Goal: Information Seeking & Learning: Learn about a topic

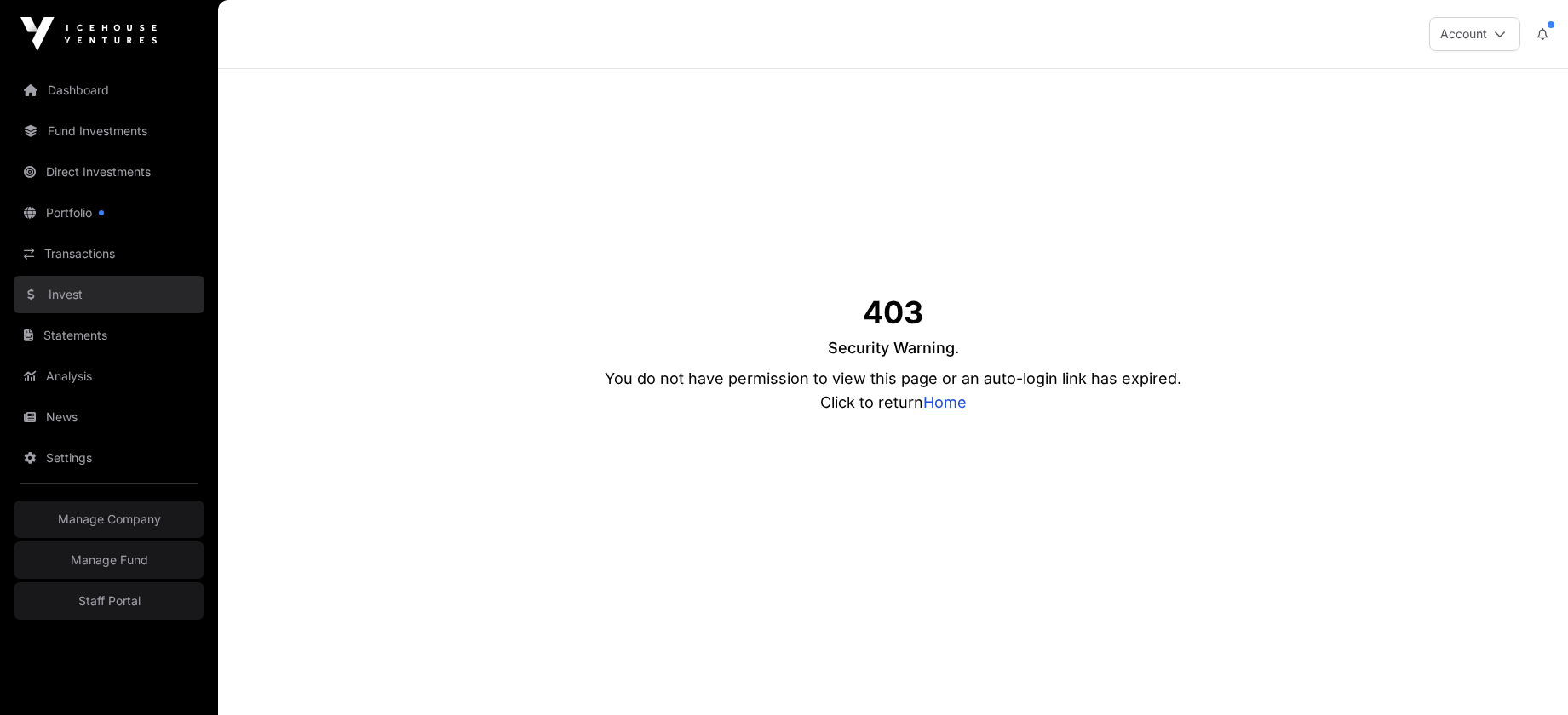
click at [68, 294] on link "Invest" at bounding box center [108, 295] width 191 height 38
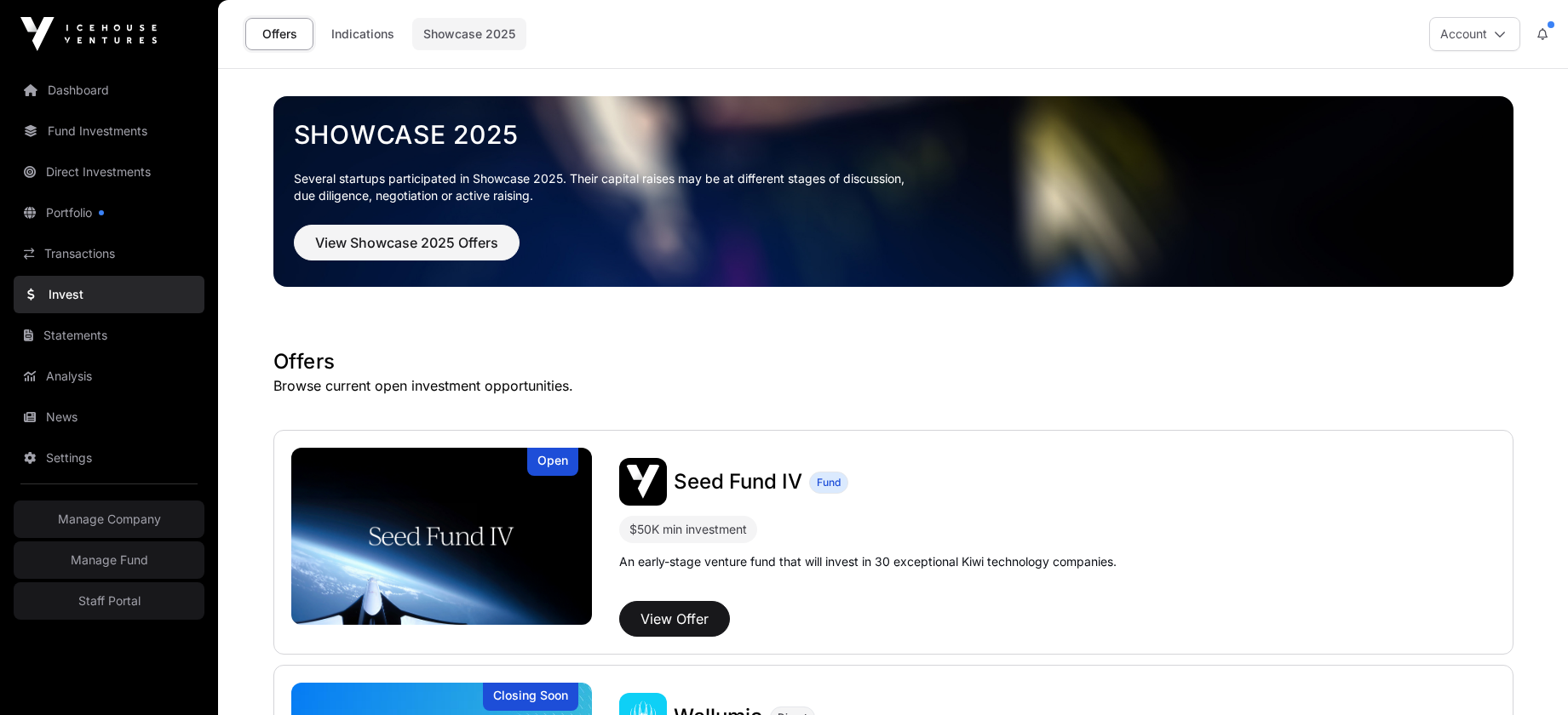
click at [461, 38] on link "Showcase 2025" at bounding box center [470, 34] width 114 height 32
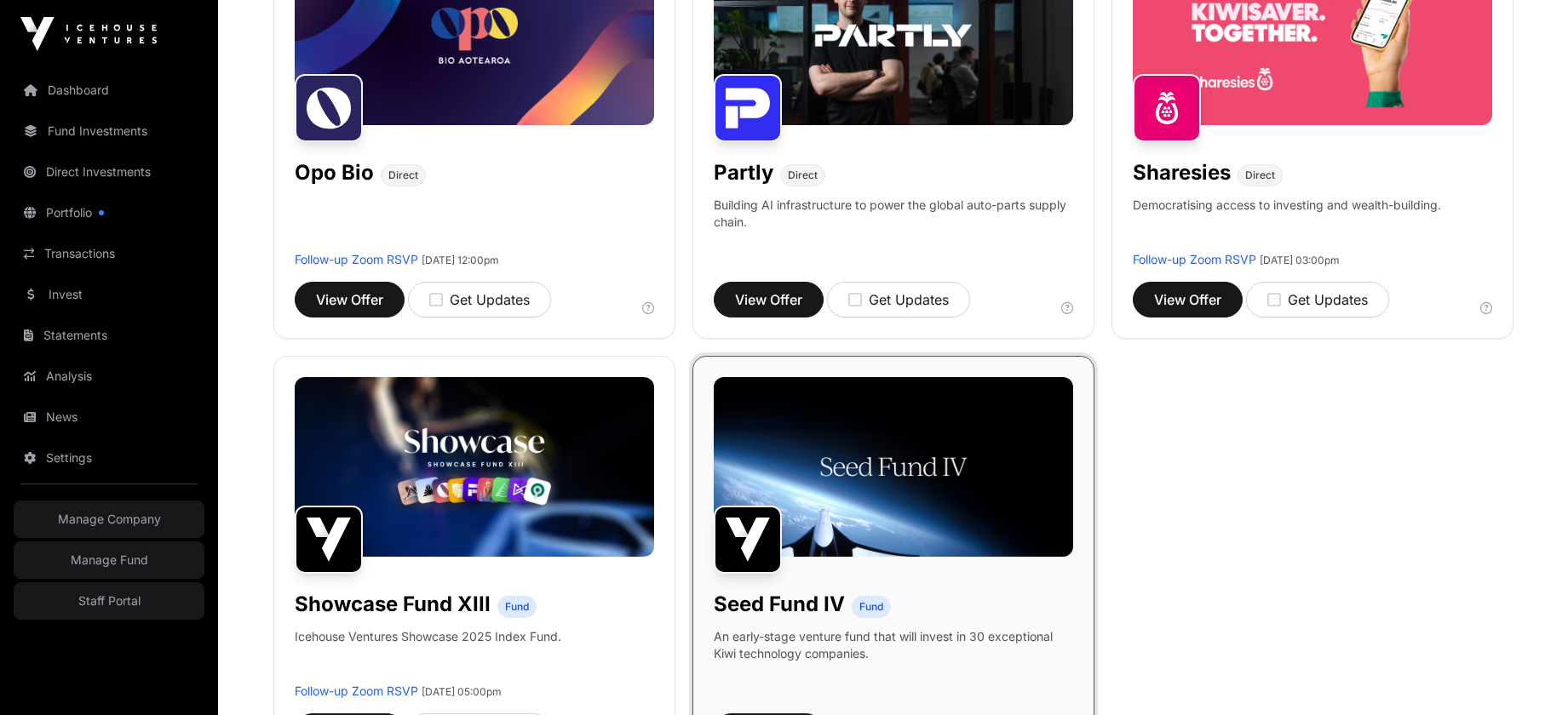
scroll to position [1211, 0]
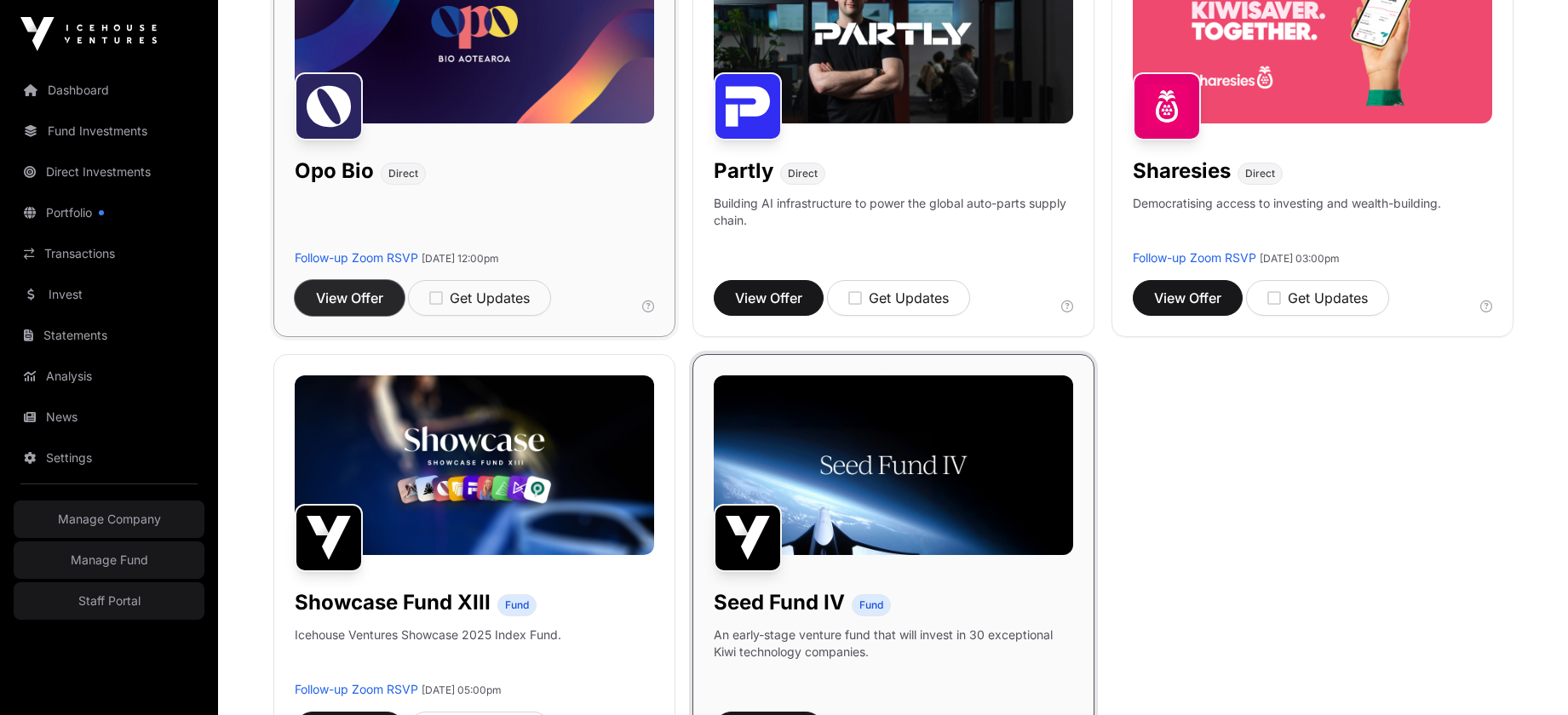
click at [330, 297] on span "View Offer" at bounding box center [349, 299] width 67 height 21
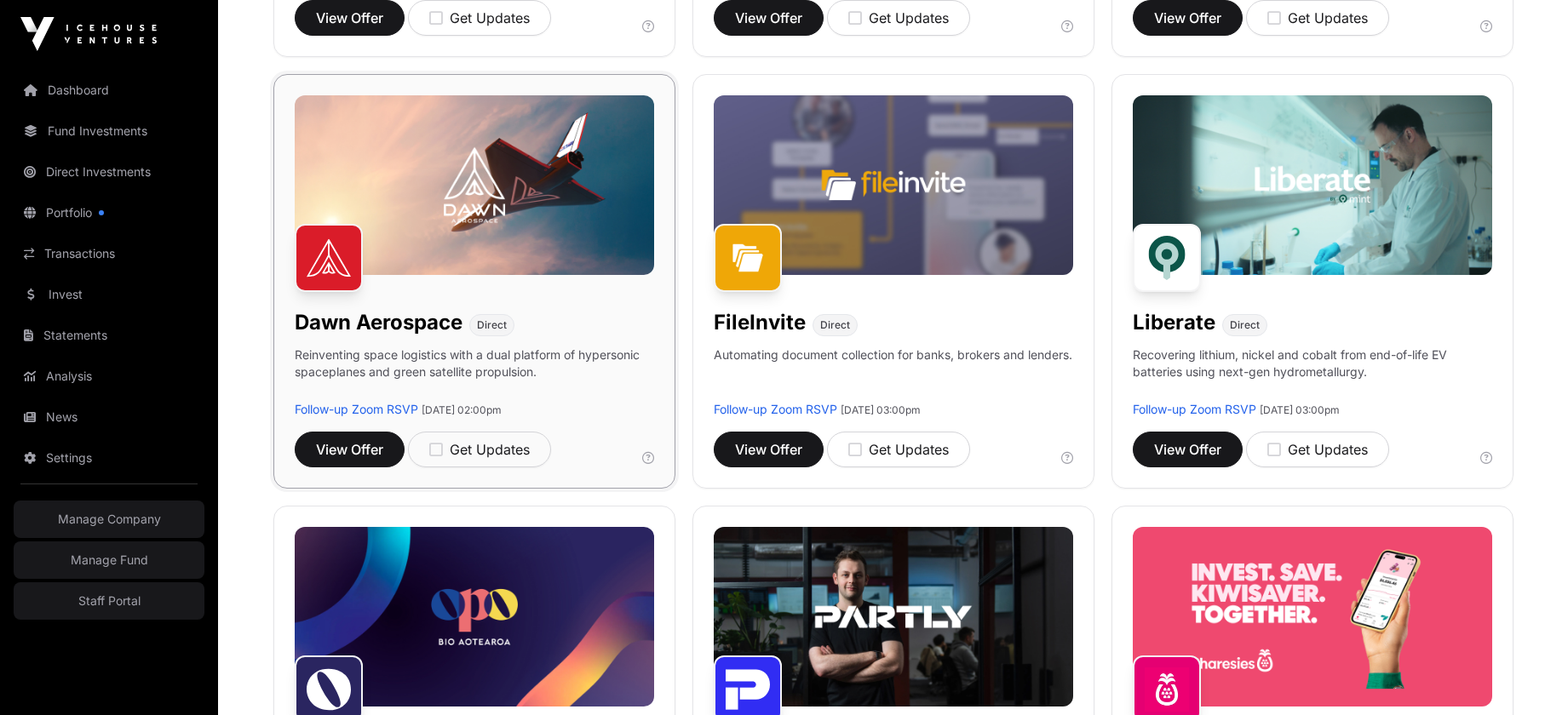
scroll to position [629, 0]
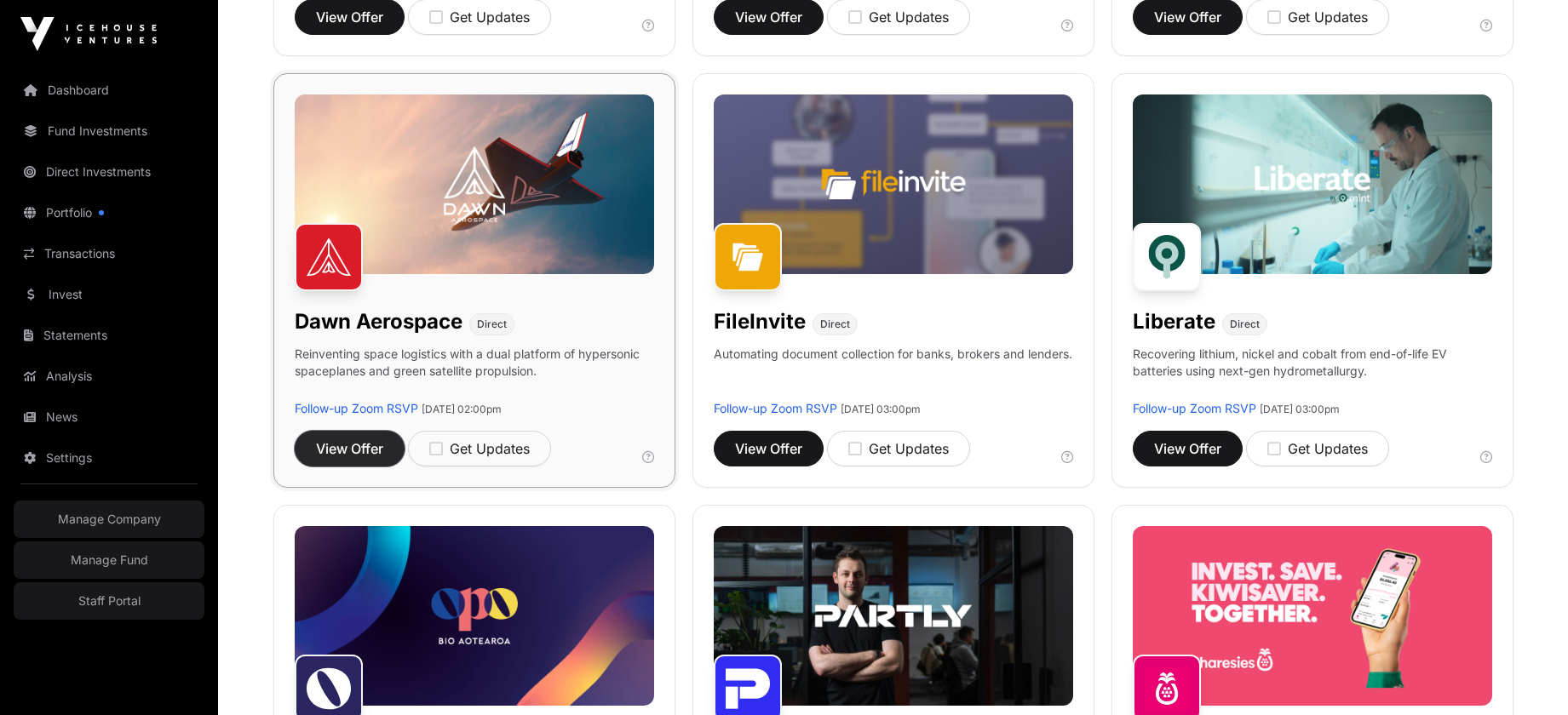
click at [349, 457] on span "View Offer" at bounding box center [349, 449] width 67 height 21
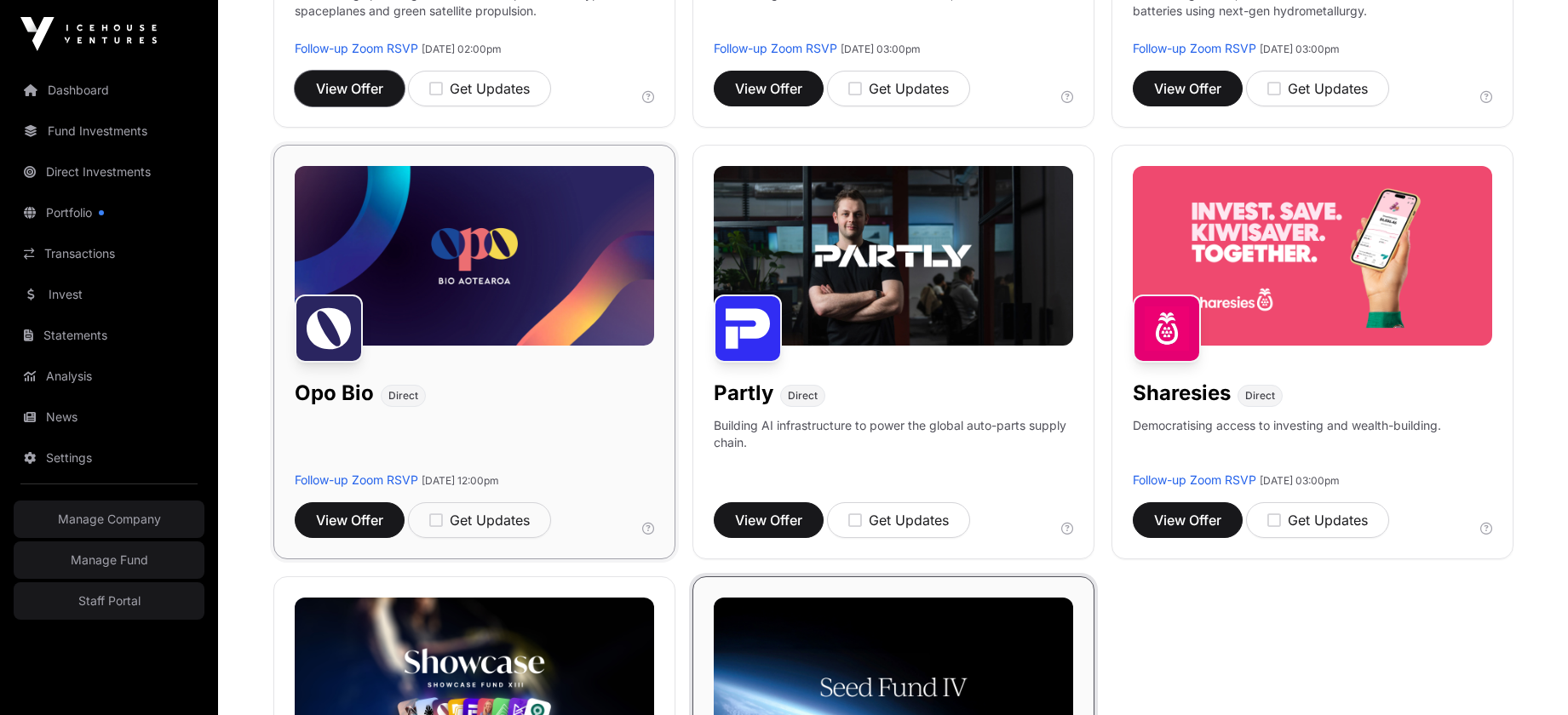
scroll to position [986, 0]
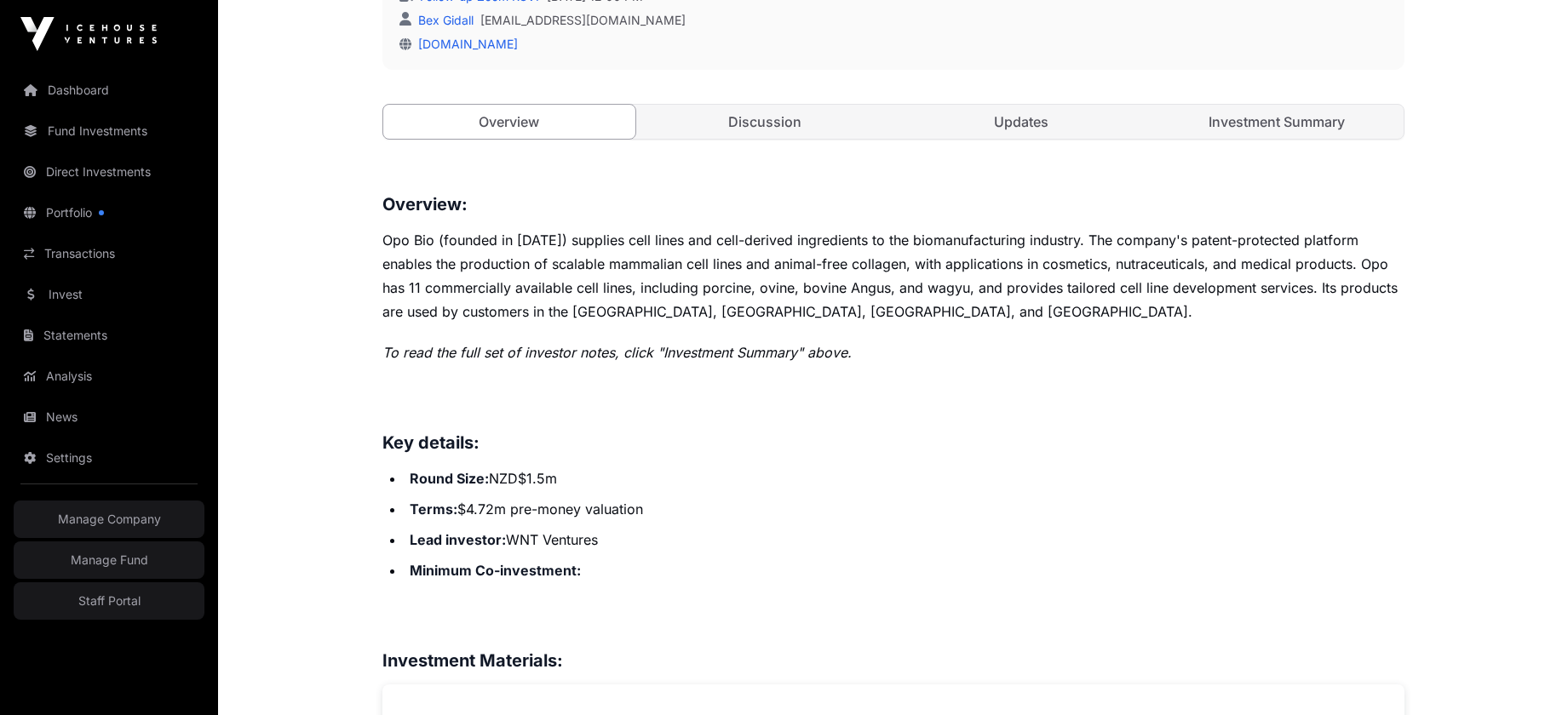
scroll to position [675, 0]
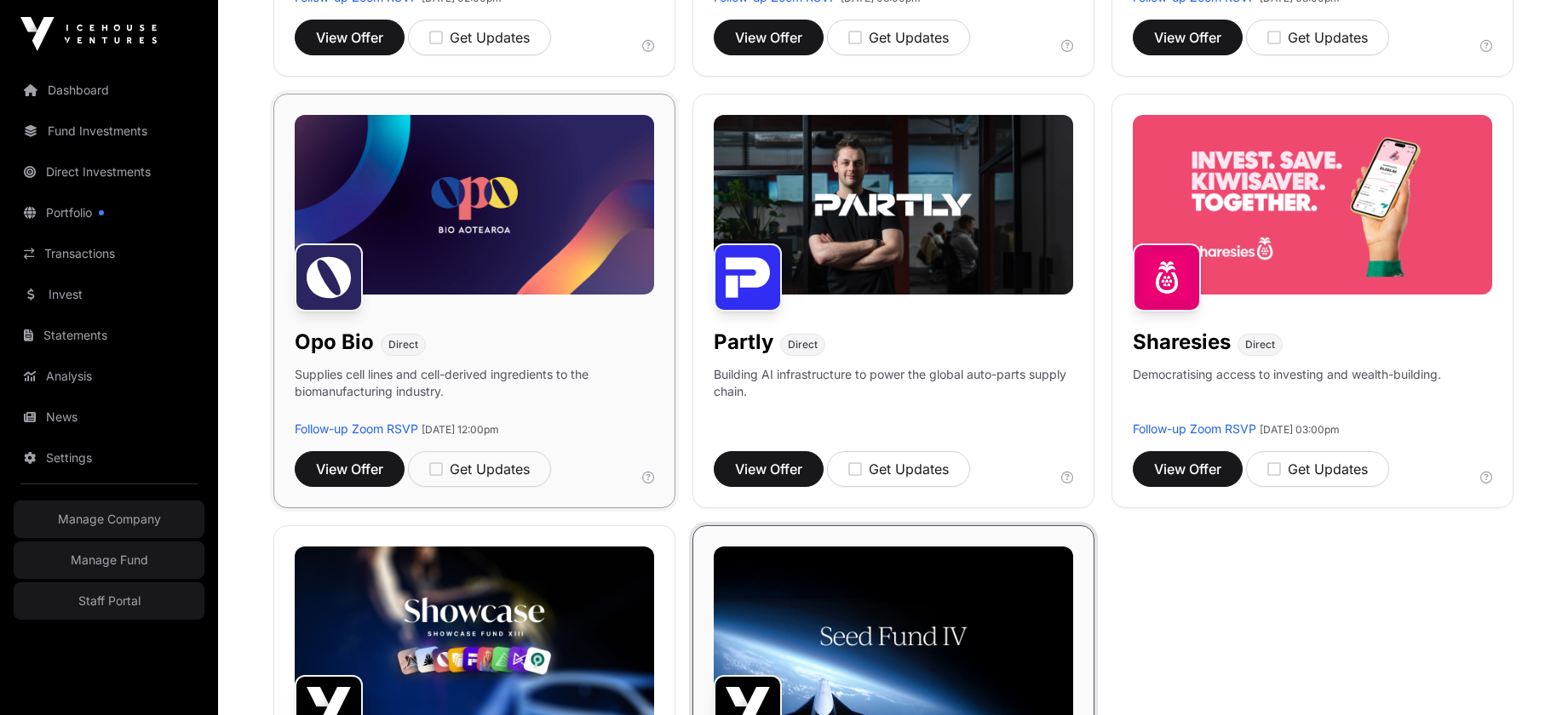
scroll to position [1047, 0]
